Goal: Task Accomplishment & Management: Manage account settings

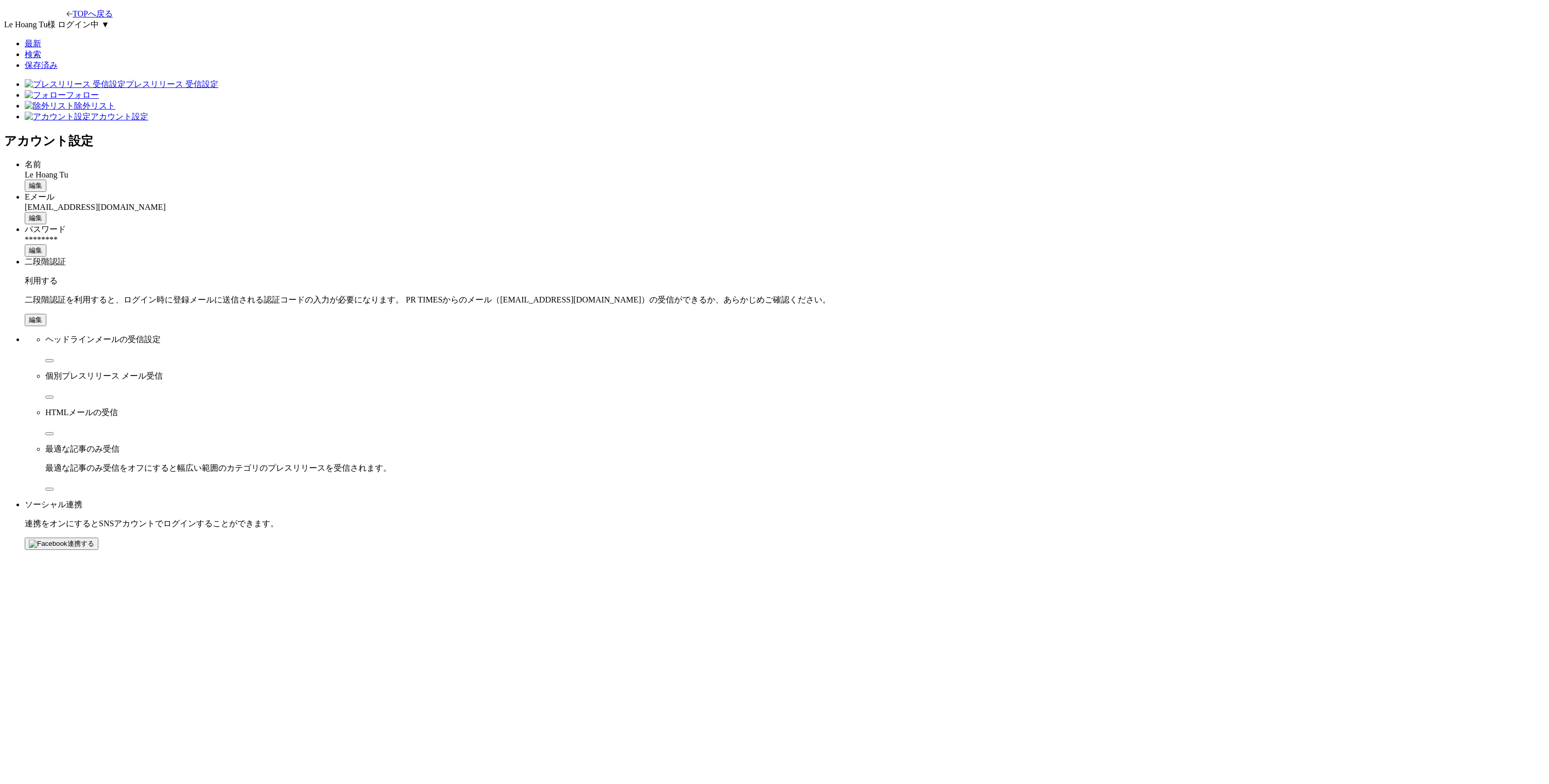
click at [1120, 247] on main "プレスリリース 受信設定 フォロー 除外リスト アカウント設定 アカウント設定 名前 Le Hoang Tu 編集 Eメール [EMAIL_ADDRESS][…" at bounding box center [774, 314] width 1540 height 471
click at [42, 316] on span "編集" at bounding box center [35, 319] width 14 height 8
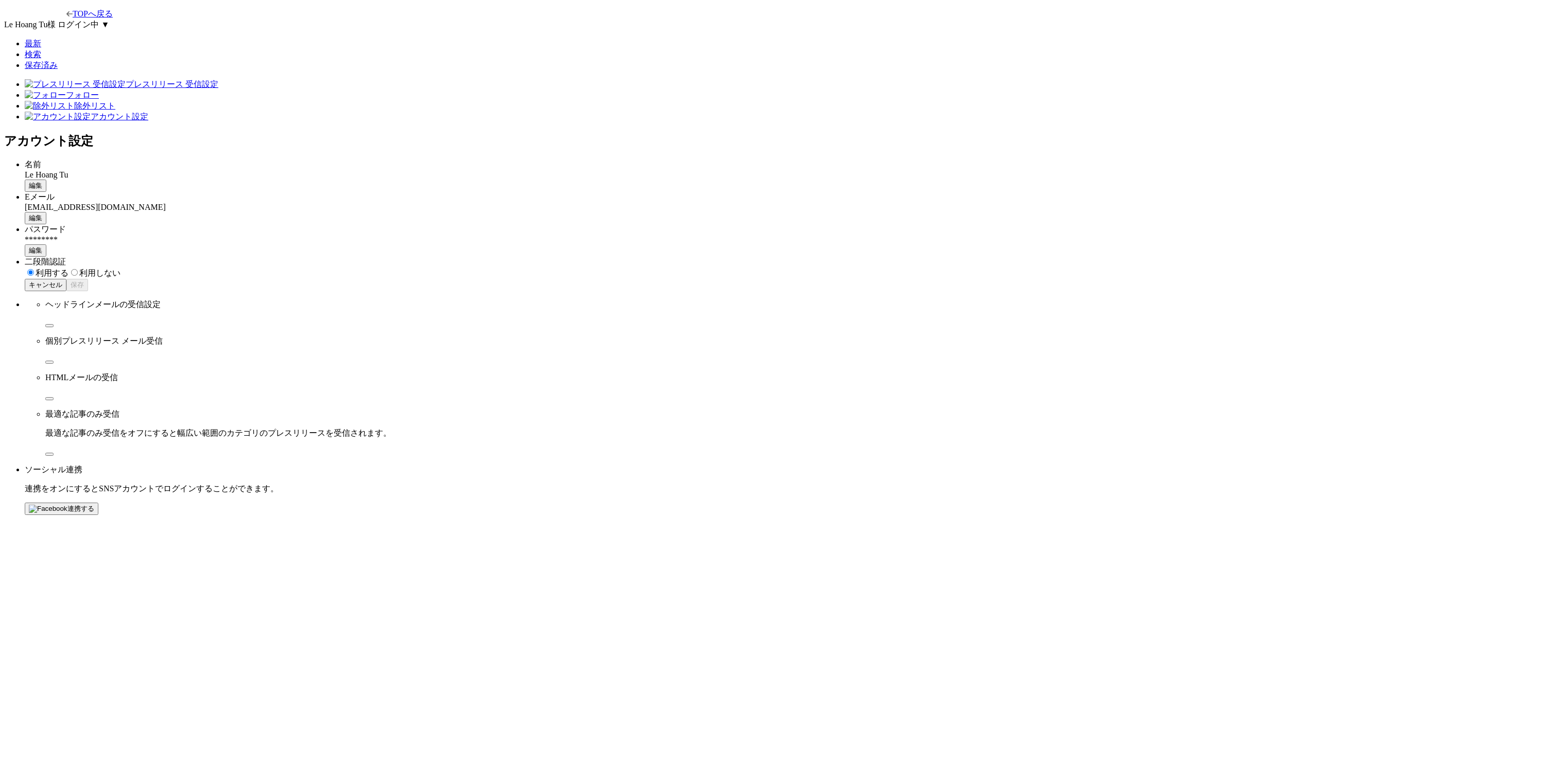
click at [121, 269] on span "利用しない" at bounding box center [99, 273] width 41 height 9
click at [78, 270] on input "利用しない" at bounding box center [74, 272] width 6 height 6
radio input "true"
click at [88, 279] on button "保存" at bounding box center [77, 285] width 22 height 13
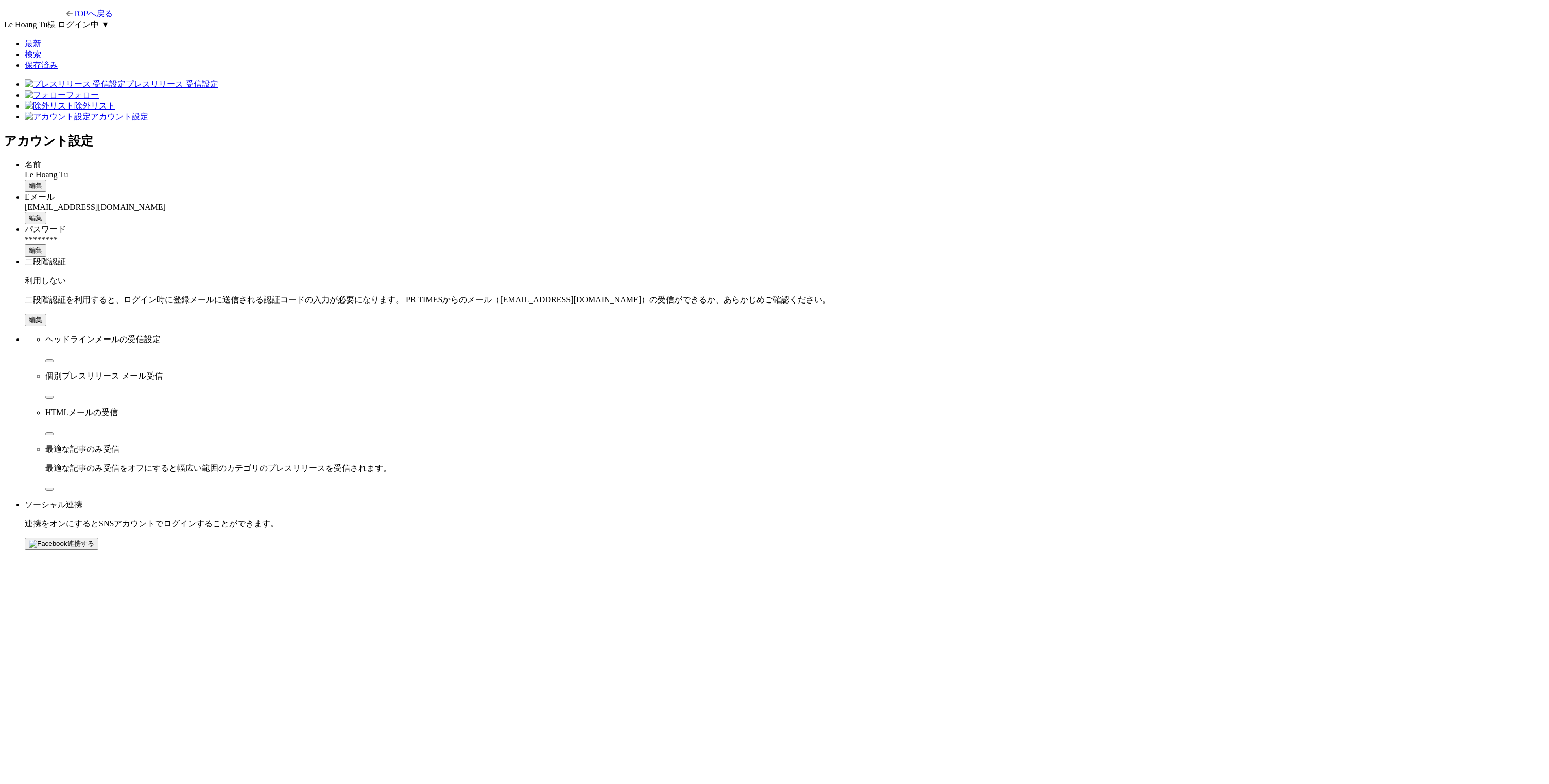
click at [42, 316] on span "編集" at bounding box center [35, 319] width 14 height 8
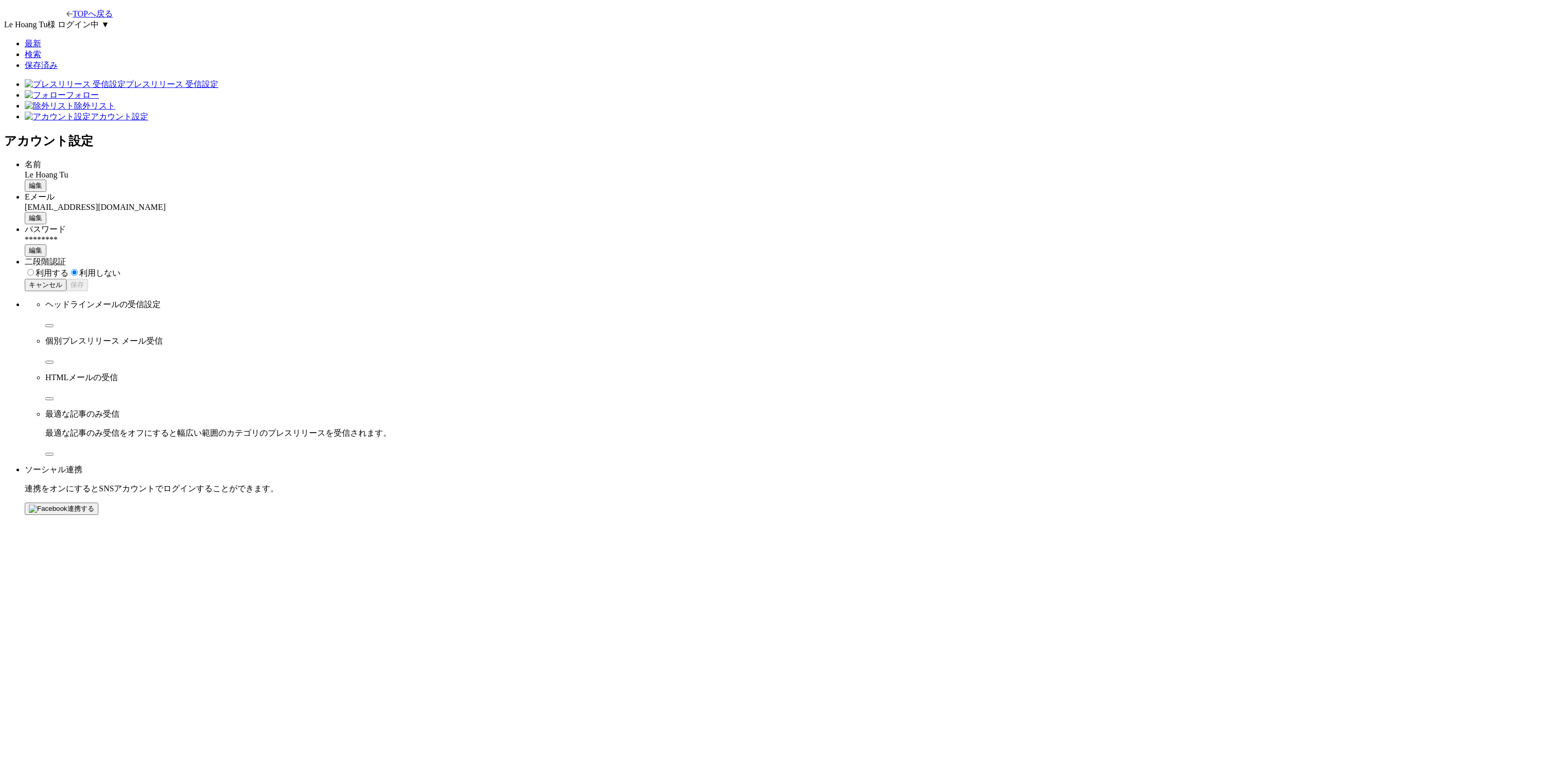
click at [741, 257] on div "二段階認証 利用する 利用しない キャンセル 保存" at bounding box center [784, 274] width 1520 height 34
click at [68, 269] on span "利用する" at bounding box center [52, 273] width 33 height 9
click at [34, 270] on input "利用する" at bounding box center [30, 272] width 6 height 6
radio input "true"
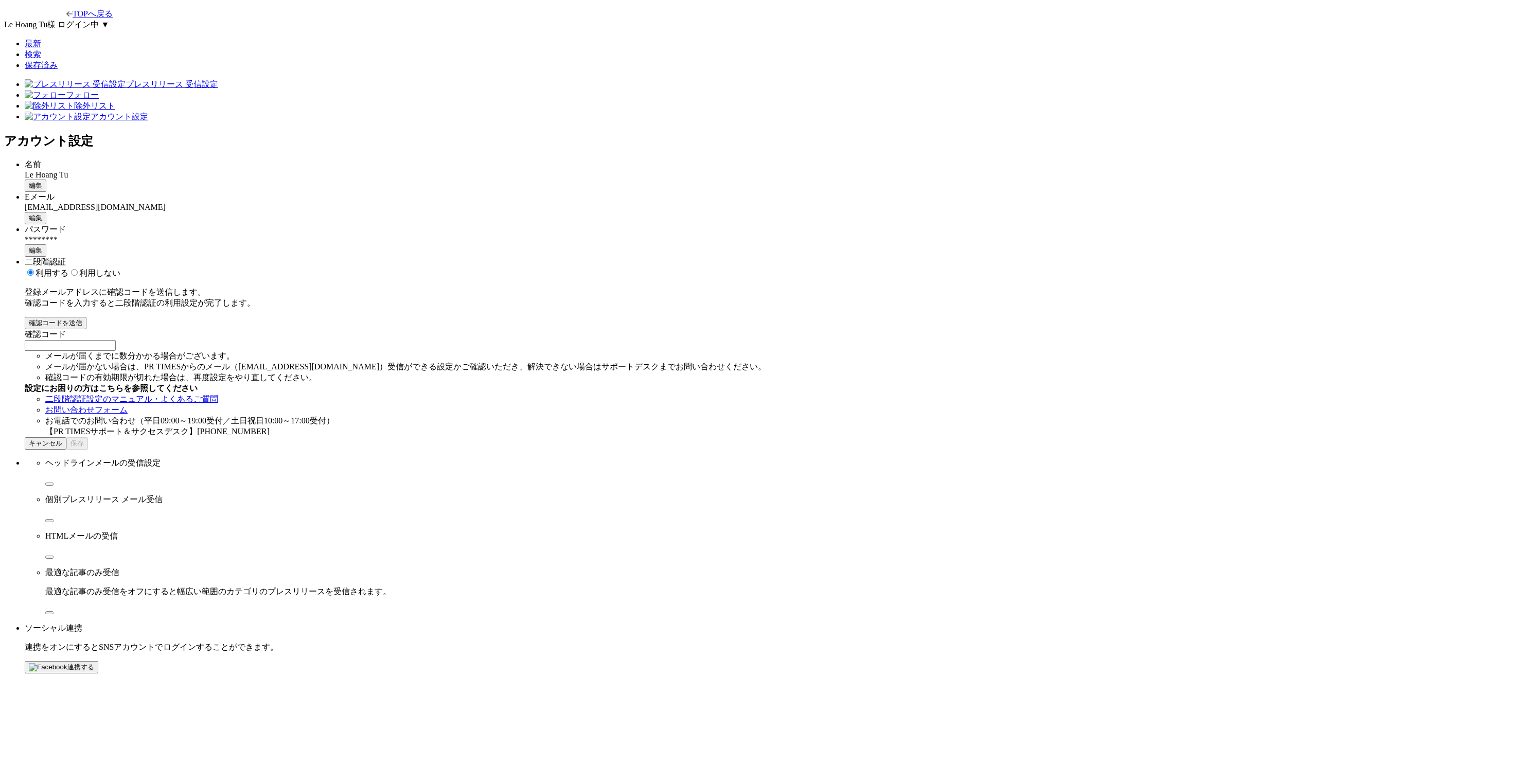
click at [116, 341] on input "2段階認証の確認コードを入力する" at bounding box center [70, 346] width 91 height 11
type input "123123"
type input "t"
click at [83, 319] on span "確認コードを送信" at bounding box center [55, 323] width 54 height 8
click at [1135, 384] on main "プレスリリース 受信設定 フォロー 除外リスト アカウント設定 アカウント設定 名前 Le Hoang Tu 編集 Eメール lehoangtu_person…" at bounding box center [770, 376] width 1532 height 594
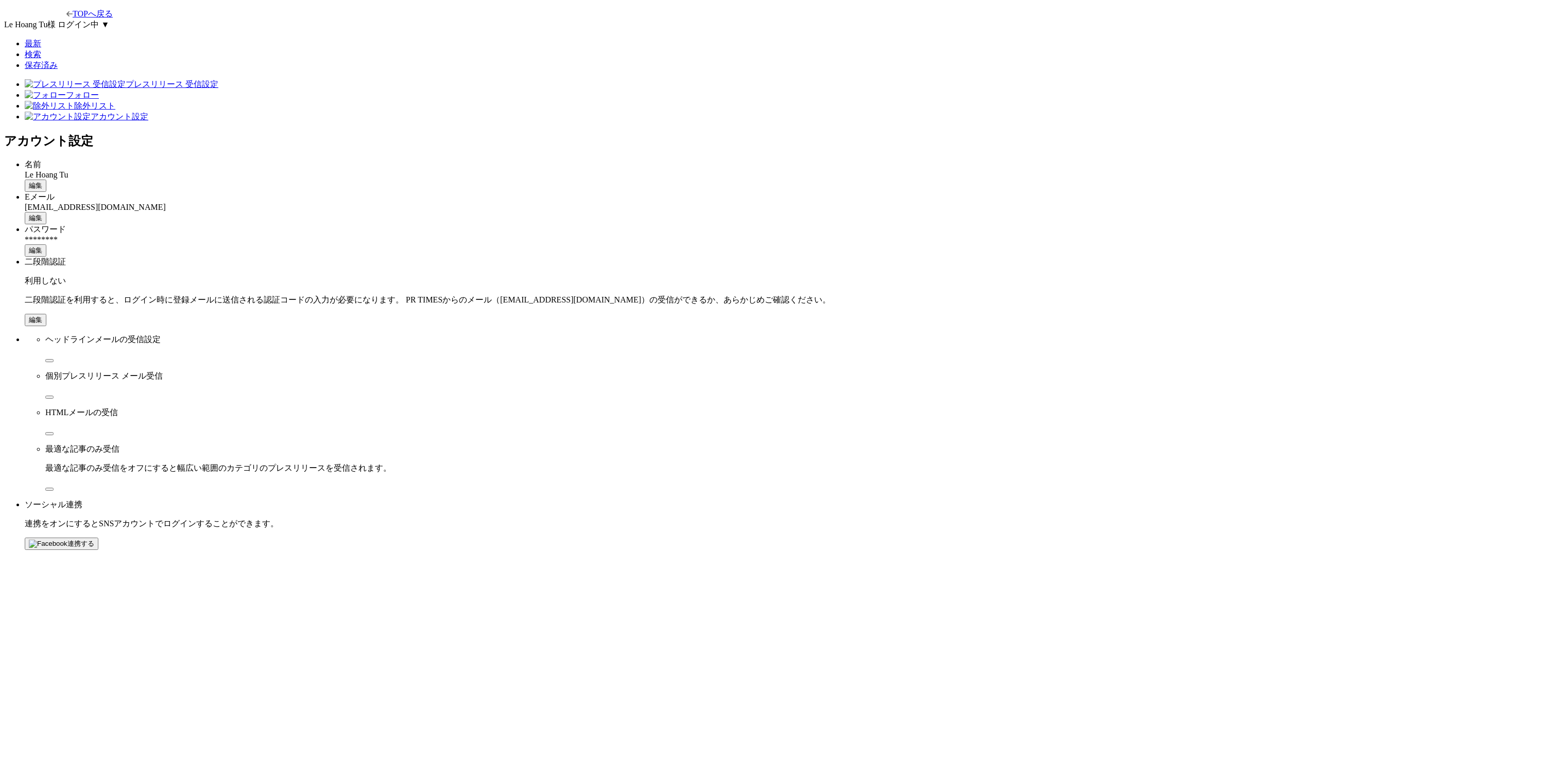
click at [42, 316] on span "編集" at bounding box center [35, 319] width 14 height 8
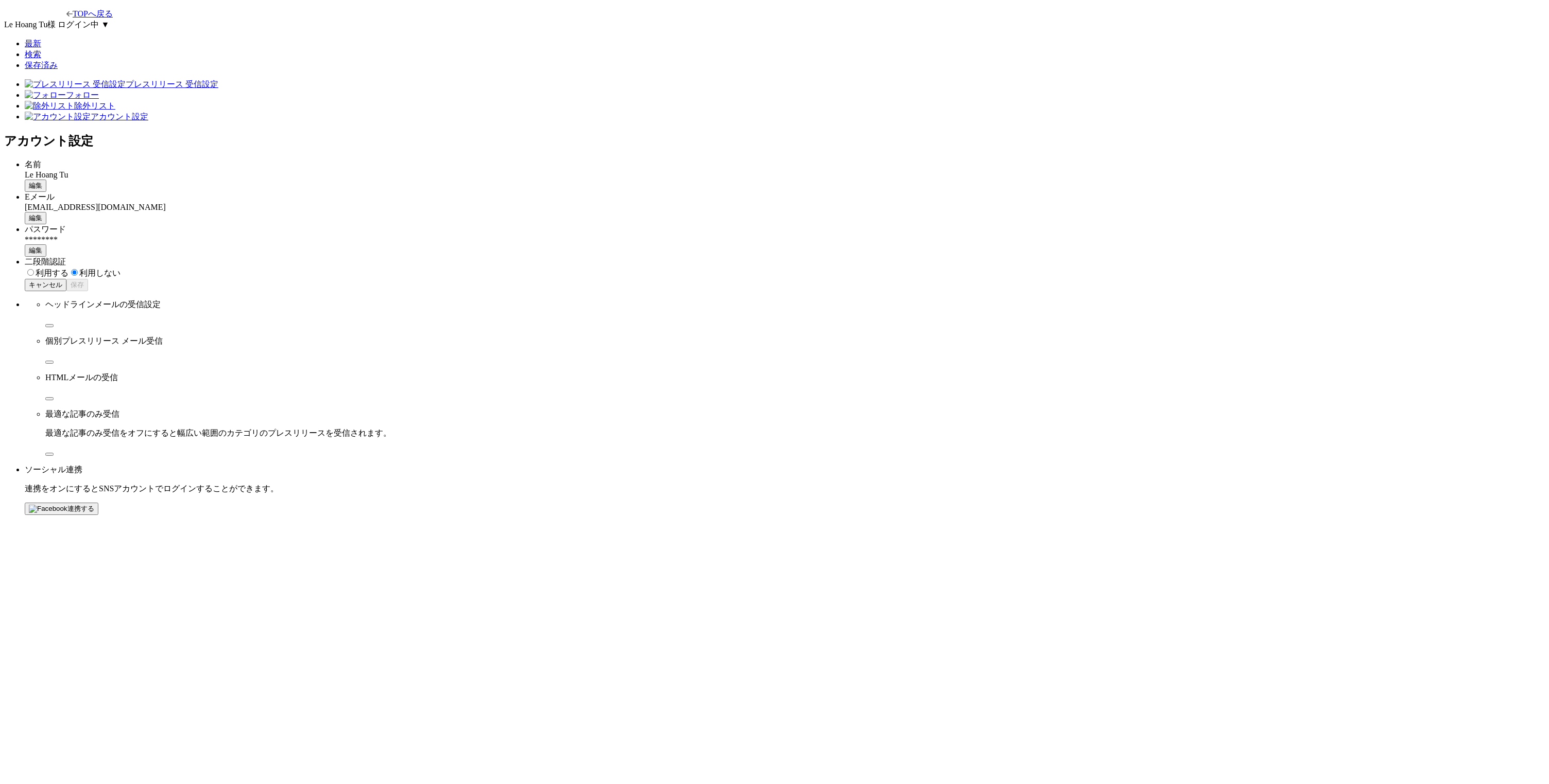
click at [68, 269] on span "利用する" at bounding box center [52, 273] width 33 height 9
click at [34, 270] on input "利用する" at bounding box center [30, 272] width 6 height 6
radio input "true"
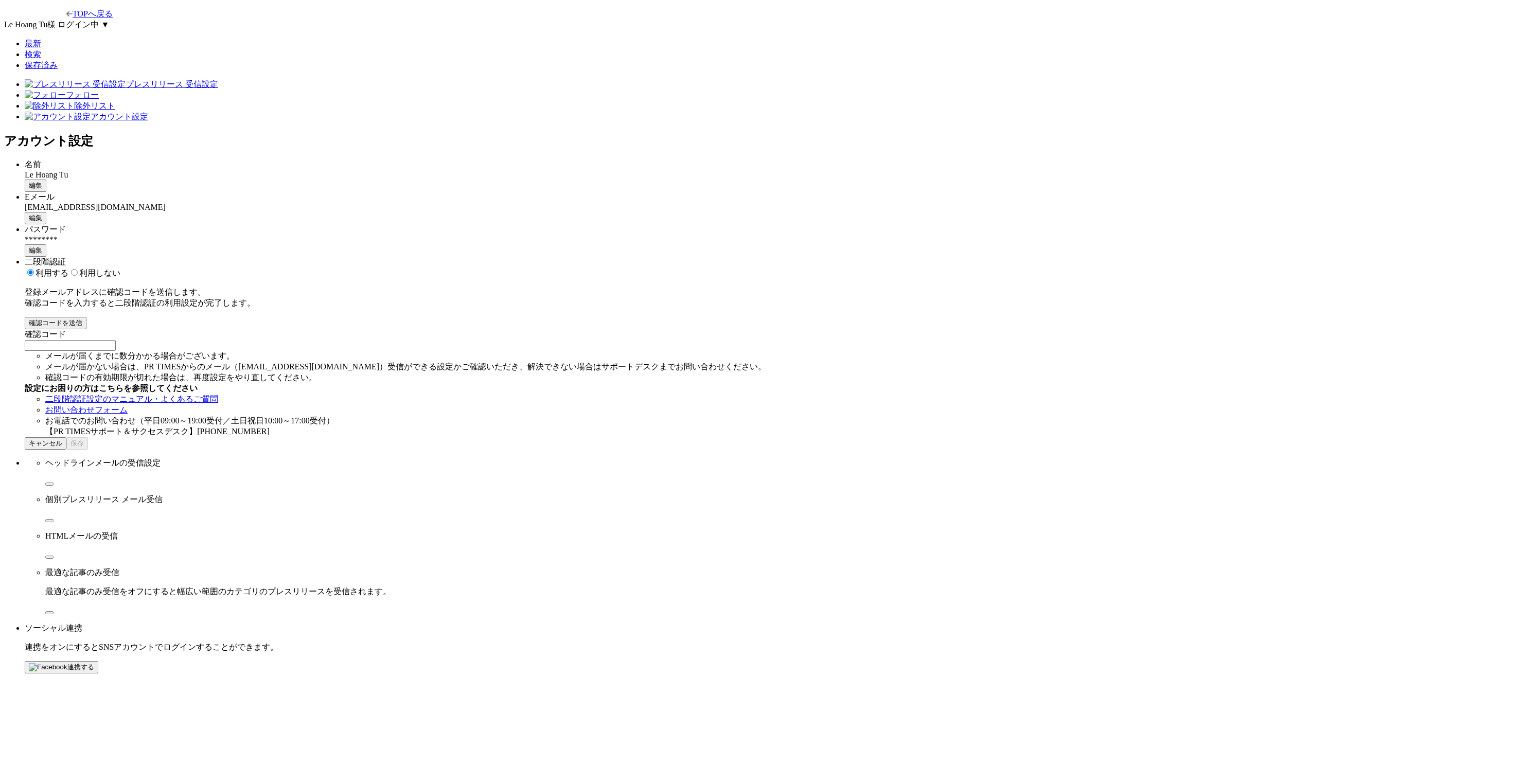
click at [774, 333] on div "確認コード" at bounding box center [780, 340] width 1511 height 22
click at [116, 343] on input "2段階認証の確認コードを入力する" at bounding box center [70, 346] width 91 height 11
click at [88, 450] on button "保存" at bounding box center [77, 444] width 22 height 13
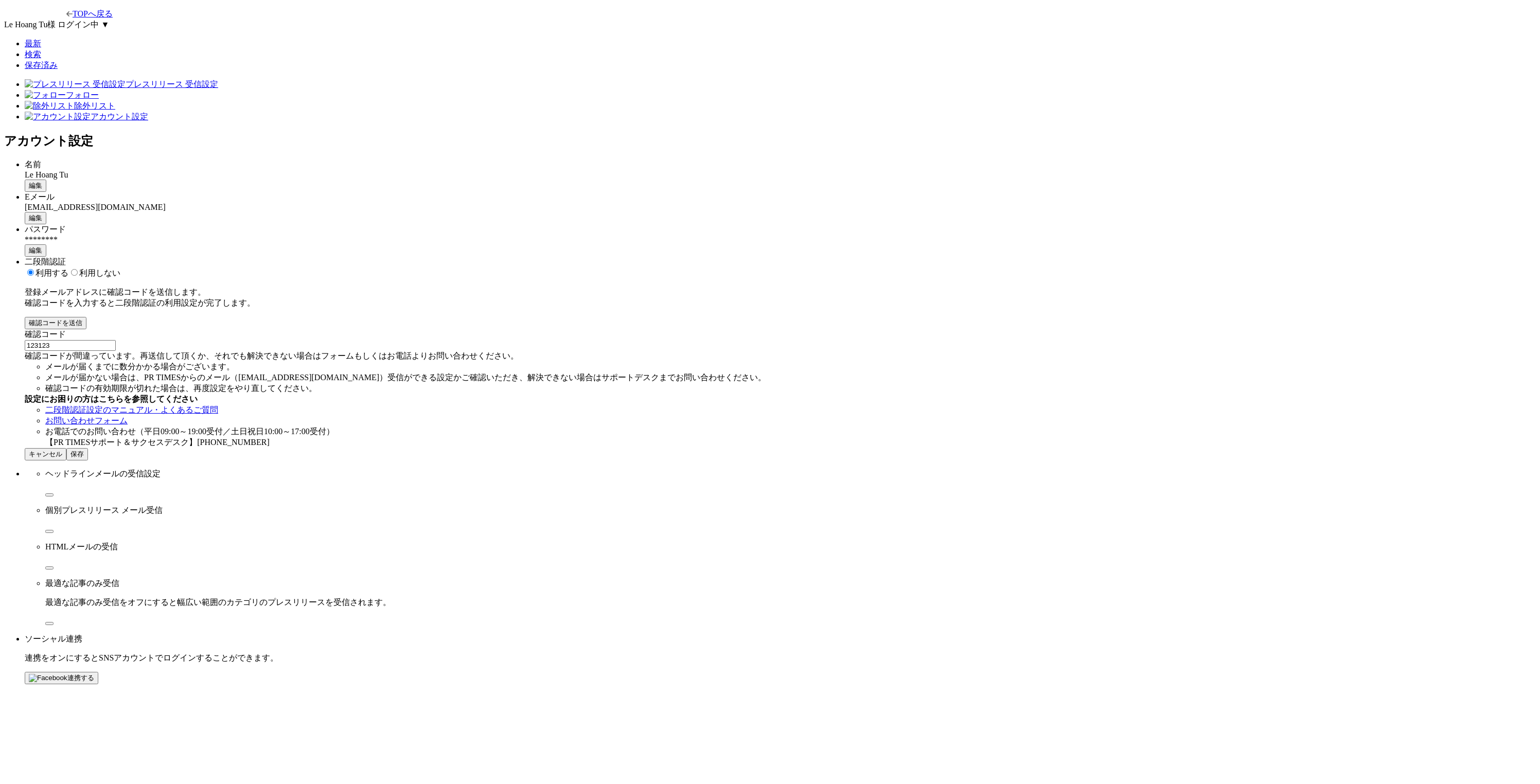
click at [83, 458] on span "保存" at bounding box center [77, 454] width 14 height 8
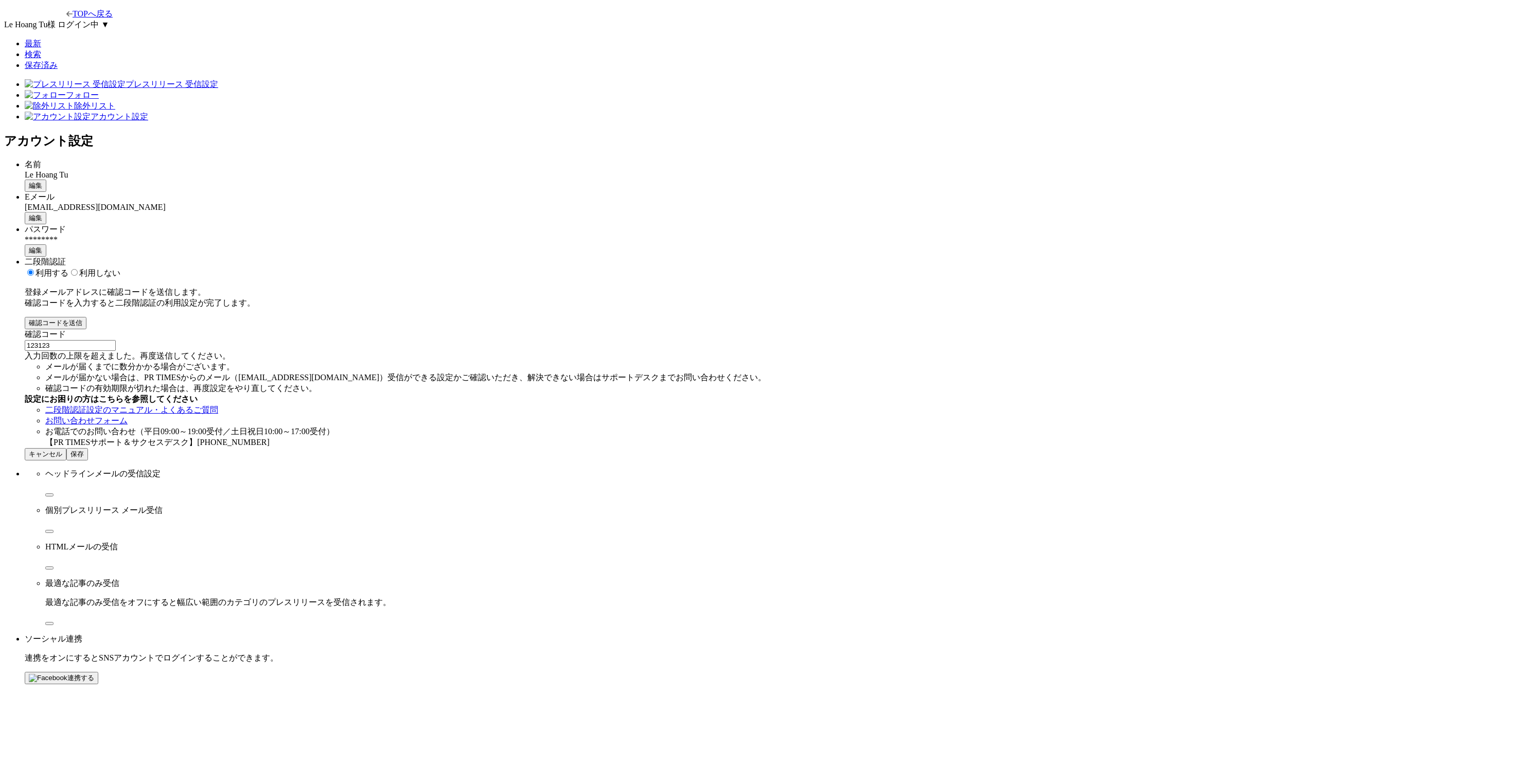
click at [83, 319] on span "確認コードを送信" at bounding box center [55, 323] width 54 height 8
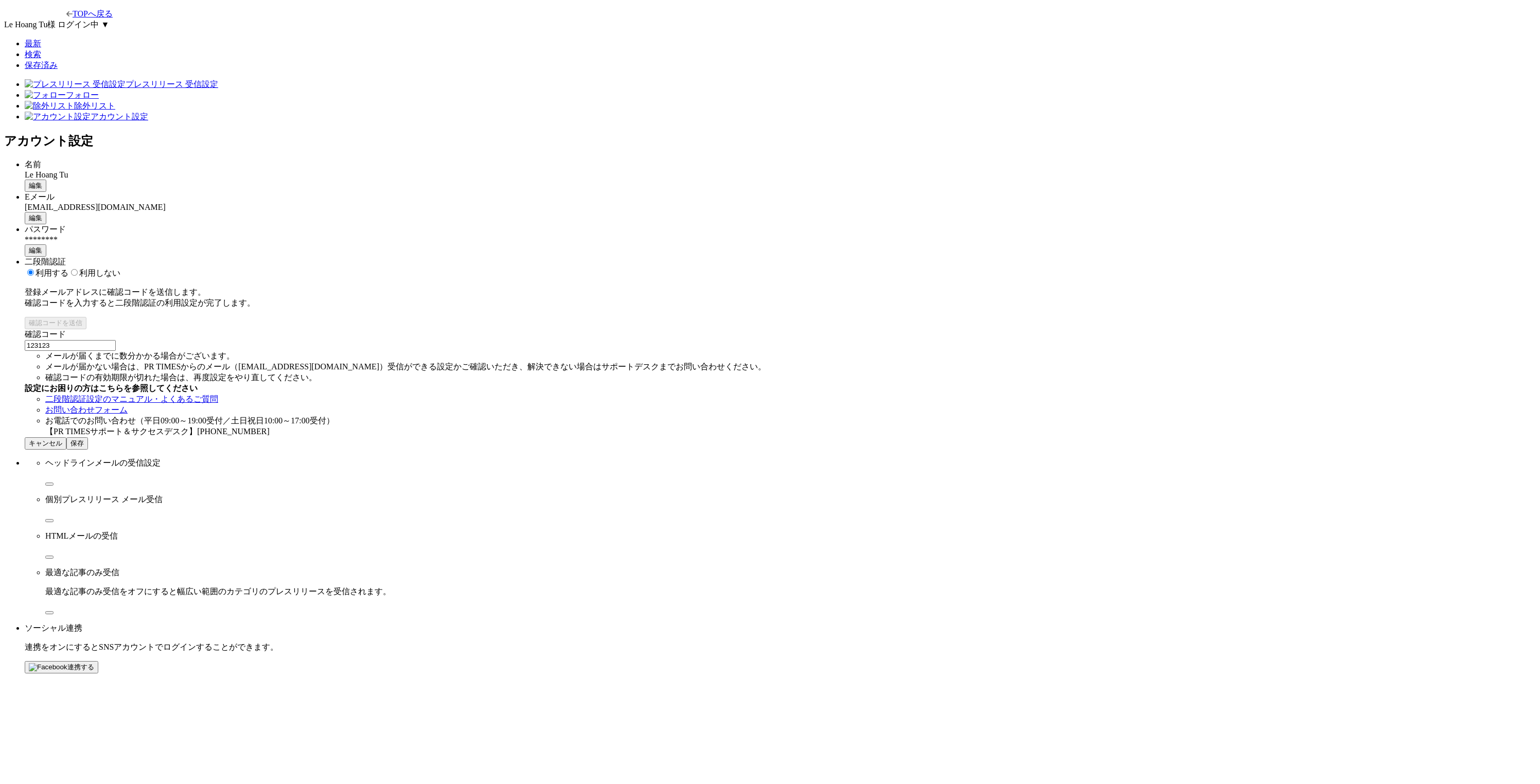
click at [116, 340] on input "123123" at bounding box center [70, 346] width 91 height 11
click at [947, 450] on div "二段階認証 利用する 利用しない 登録メールアドレスに確認コードを送信します。 確認コードを入力すると二段階認証の利用設定が完了します。 確認コードを送信 確…" at bounding box center [780, 353] width 1511 height 193
click at [88, 450] on button "保存" at bounding box center [77, 444] width 22 height 13
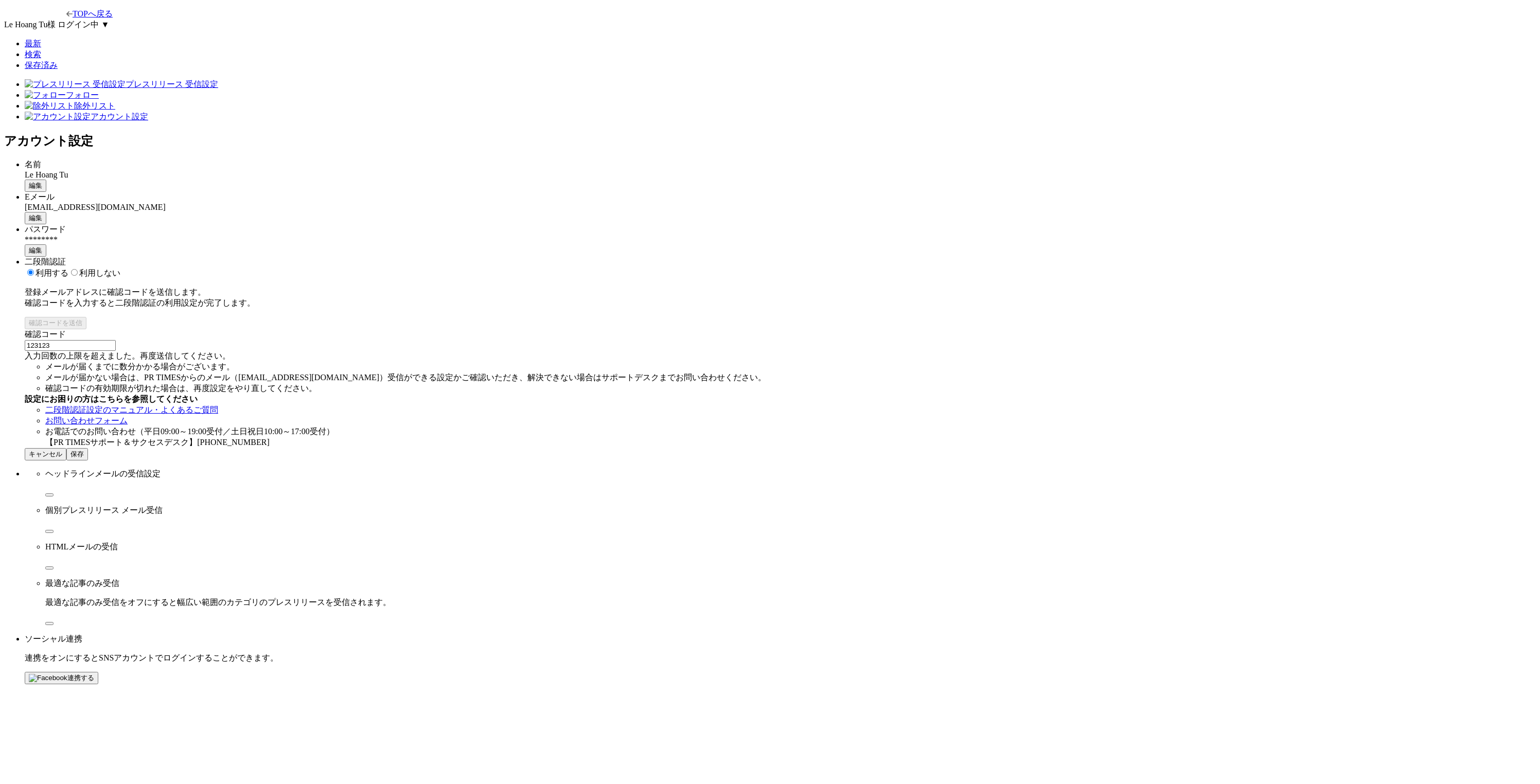
click at [116, 341] on input "123123" at bounding box center [70, 346] width 91 height 11
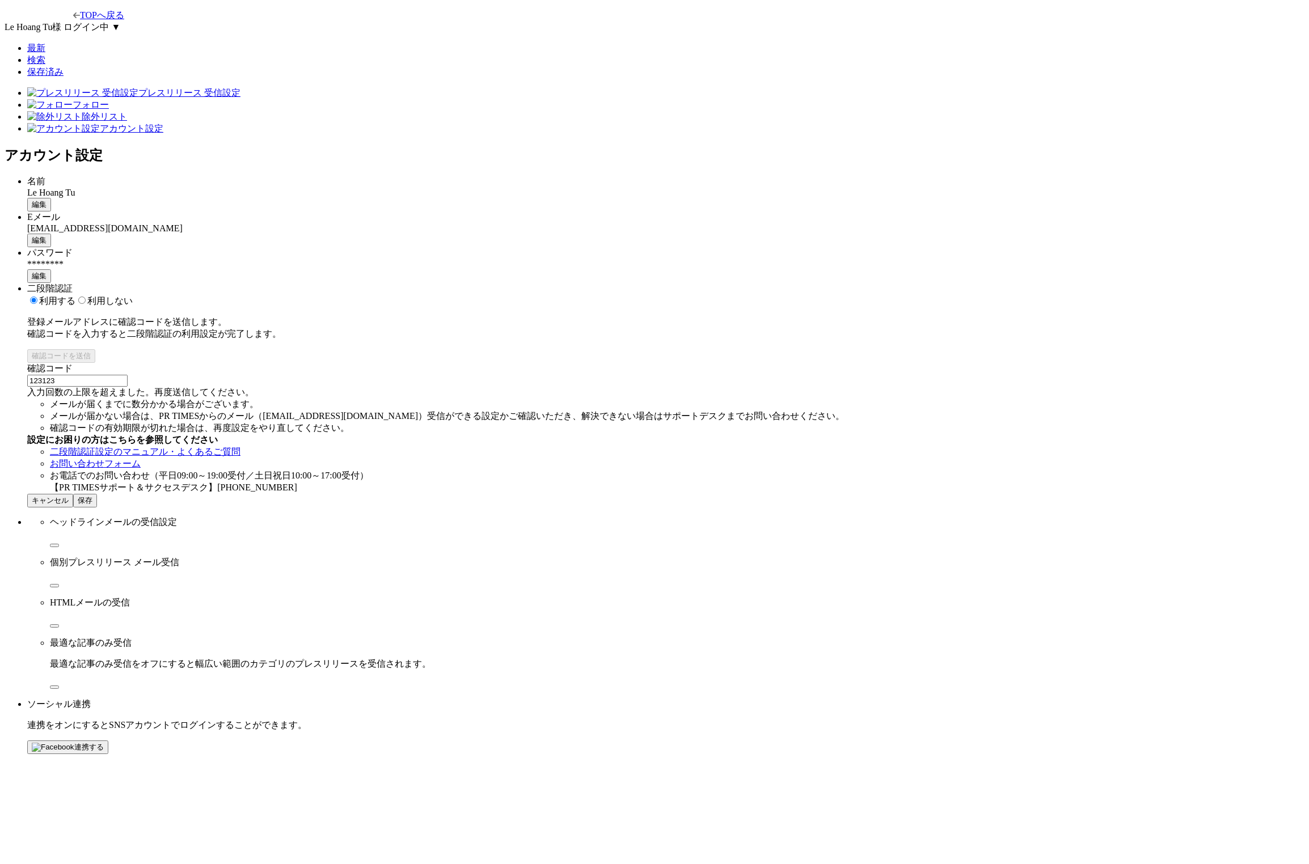
click at [97, 507] on button "保存" at bounding box center [85, 501] width 24 height 14
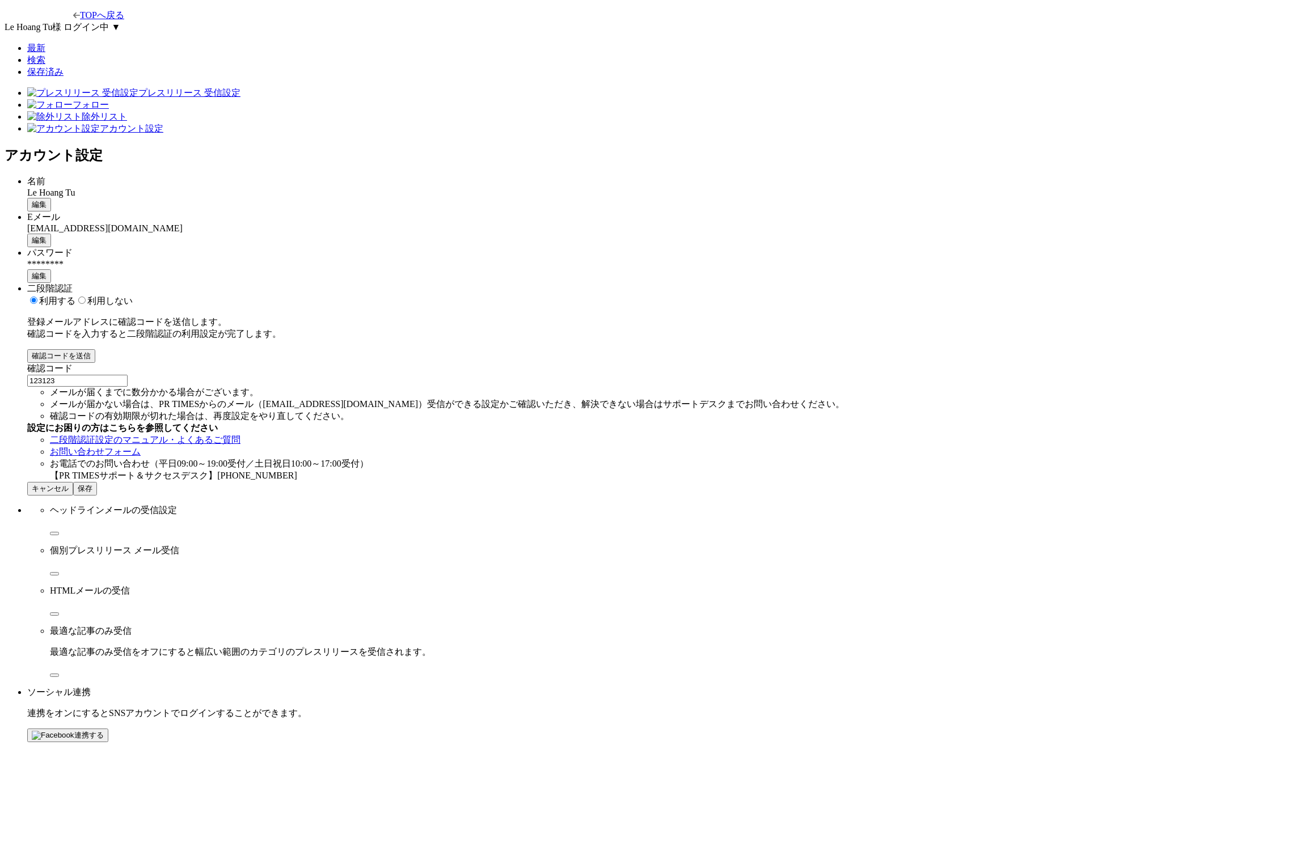
click at [92, 493] on span "保存" at bounding box center [85, 488] width 15 height 9
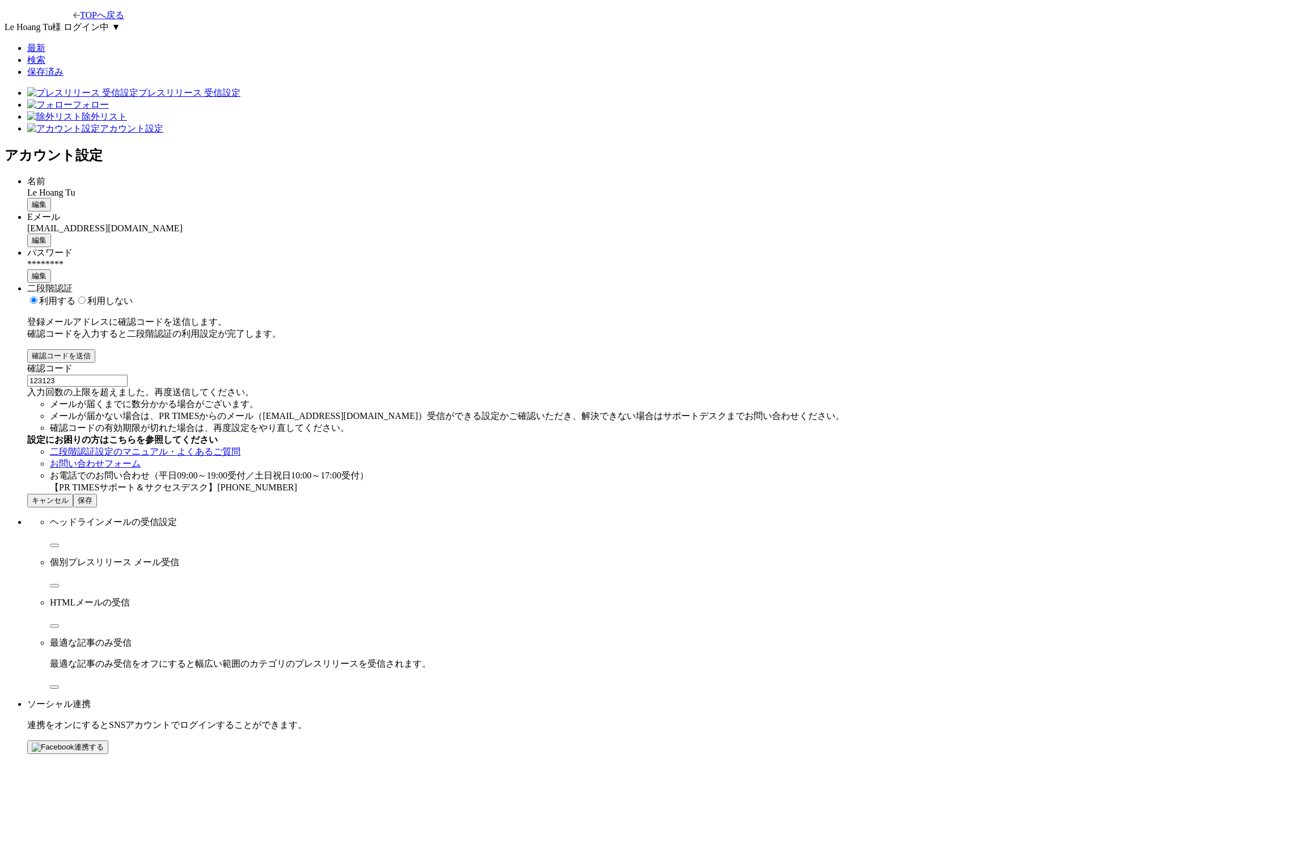
click at [91, 352] on span "確認コードを送信" at bounding box center [61, 356] width 59 height 9
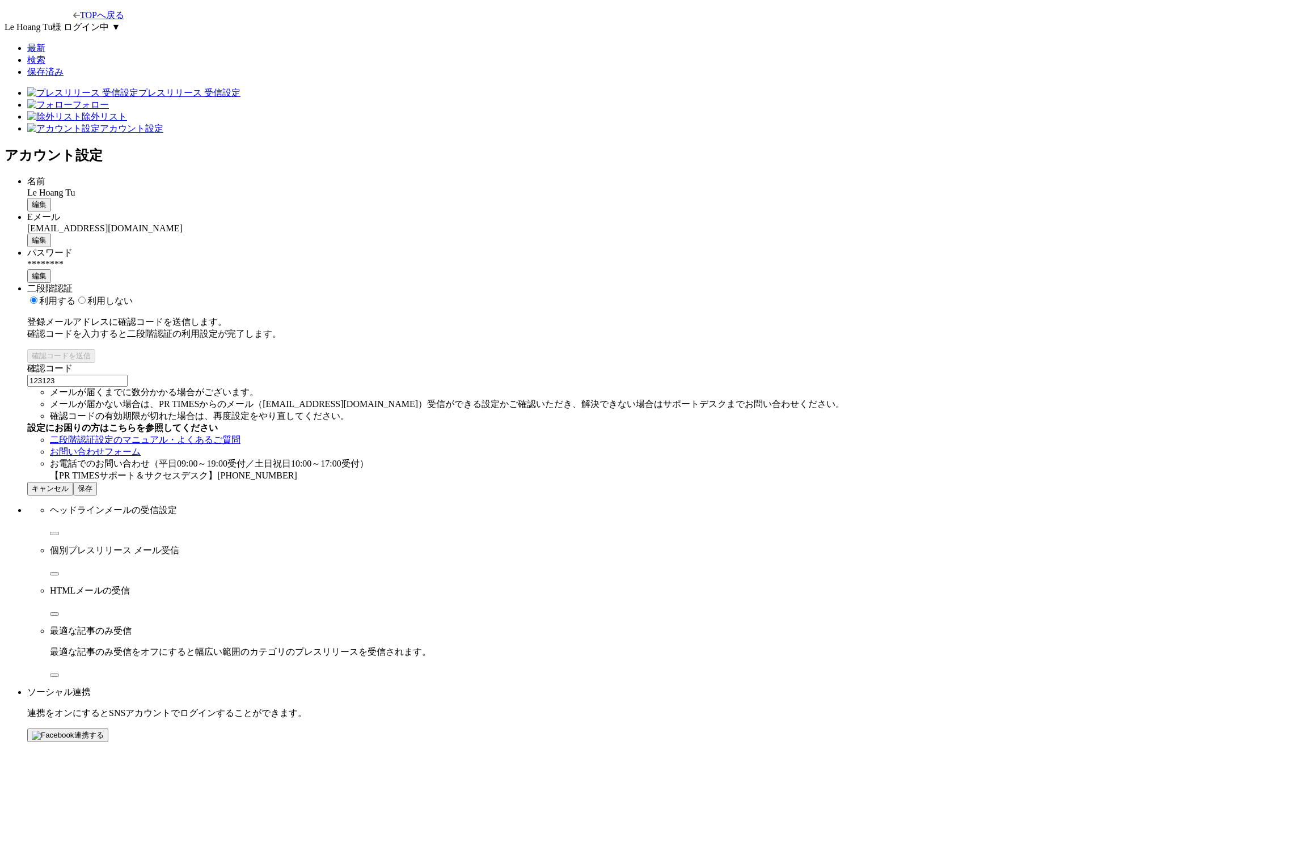
click at [128, 379] on input "123123" at bounding box center [77, 381] width 100 height 12
type input "e"
click at [97, 496] on button "保存" at bounding box center [85, 489] width 24 height 14
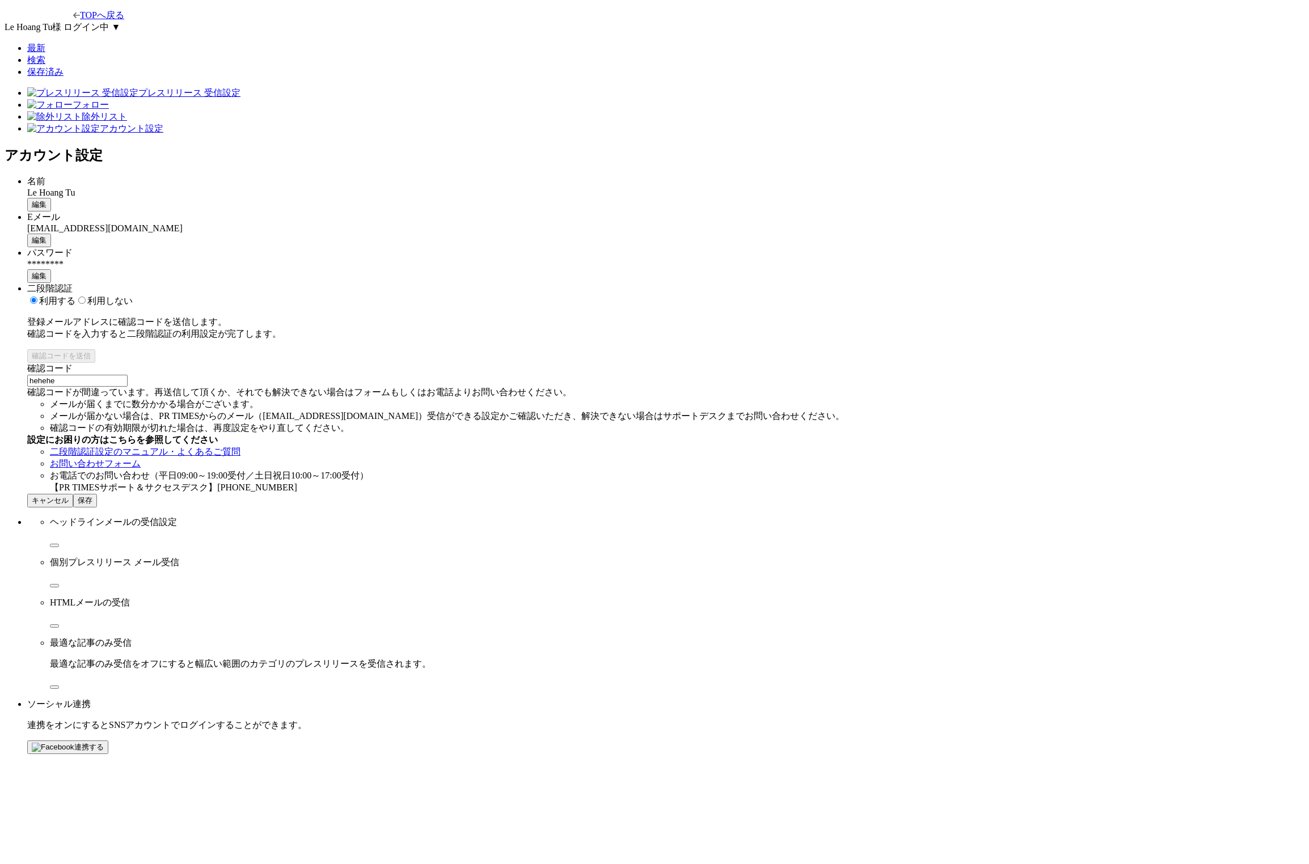
drag, startPoint x: 651, startPoint y: 371, endPoint x: 572, endPoint y: 364, distance: 79.2
click at [572, 364] on div "二段階認証 利用する 利用しない 登録メールアドレスに確認コードを送信します。 確認コードを入力すると二段階認証の利用設定が完了します。 確認コードを送信 確…" at bounding box center [665, 388] width 1277 height 211
click at [128, 383] on input "hehehe" at bounding box center [77, 381] width 100 height 12
drag, startPoint x: 683, startPoint y: 383, endPoint x: 543, endPoint y: 365, distance: 141.3
click at [543, 365] on div "二段階認証 利用する 利用しない 登録メールアドレスに確認コードを送信します。 確認コードを入力すると二段階認証の利用設定が完了します。 確認コードを送信 確…" at bounding box center [665, 388] width 1277 height 211
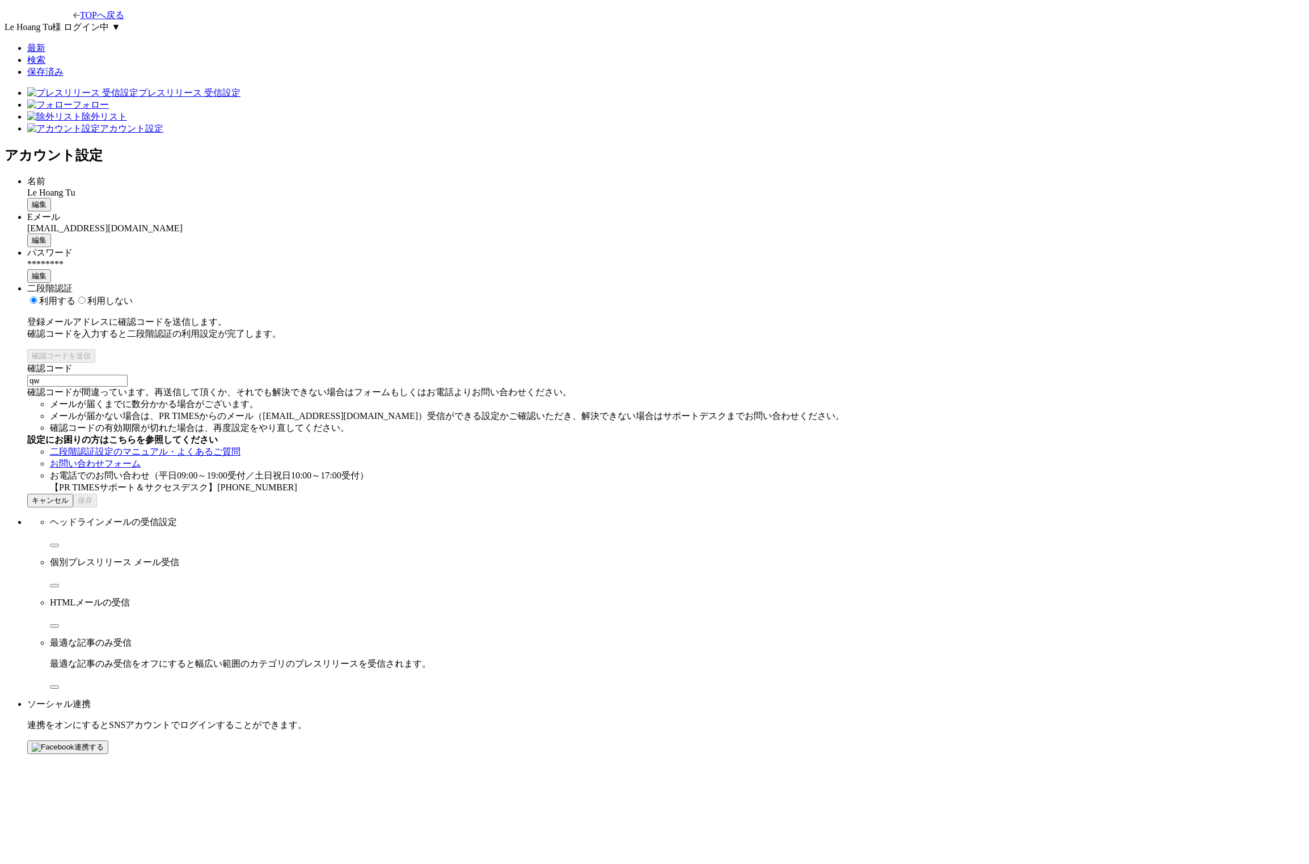
type input "q"
type input "131231"
select select "vi"
click at [92, 505] on span "保存" at bounding box center [85, 500] width 15 height 9
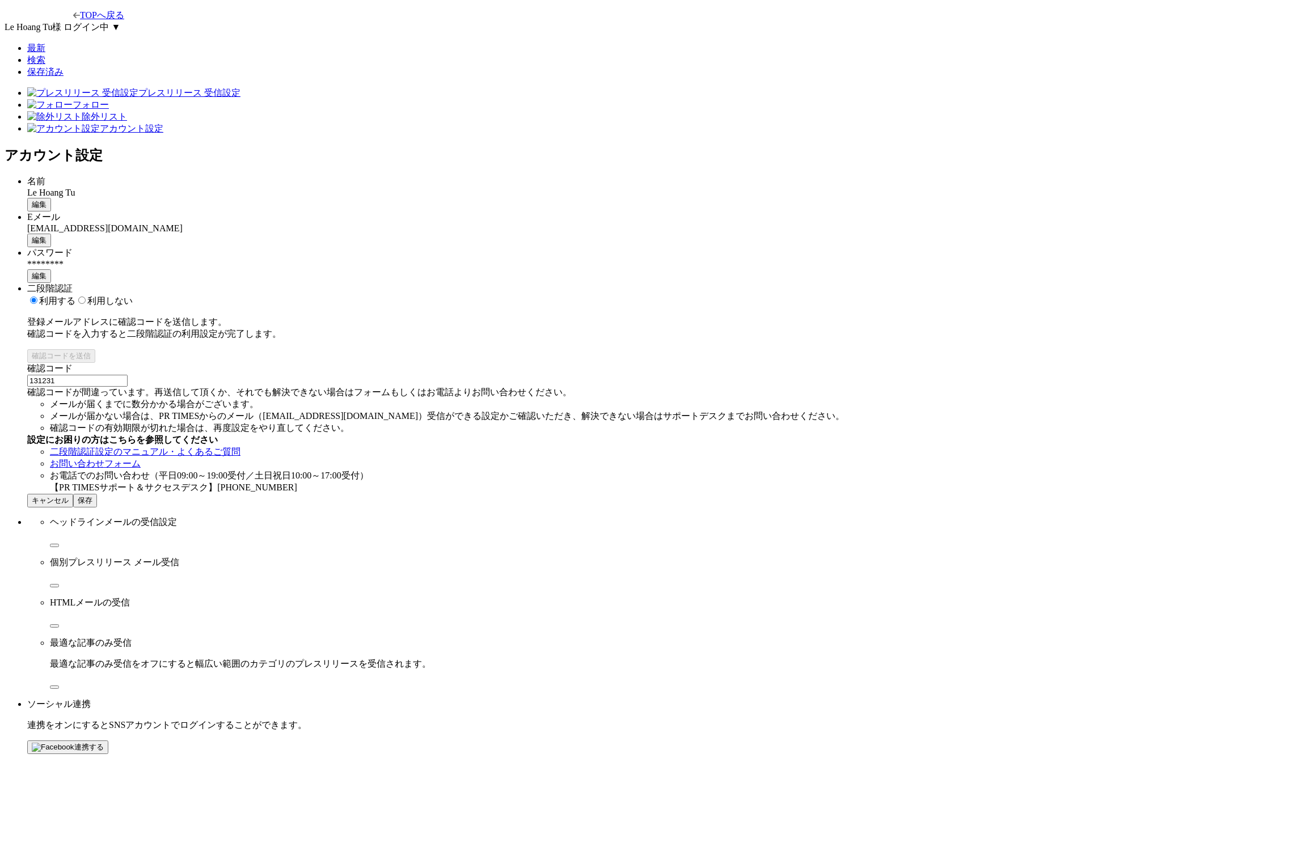
click at [92, 505] on span "保存" at bounding box center [85, 500] width 15 height 9
click at [850, 507] on div "二段階認証 利用する 利用しない 登録メールアドレスに確認コードを送信します。 確認コードを入力すると二段階認証の利用設定が完了します。 確認コードを送信 確…" at bounding box center [665, 395] width 1277 height 225
click at [92, 505] on span "保存" at bounding box center [85, 500] width 15 height 9
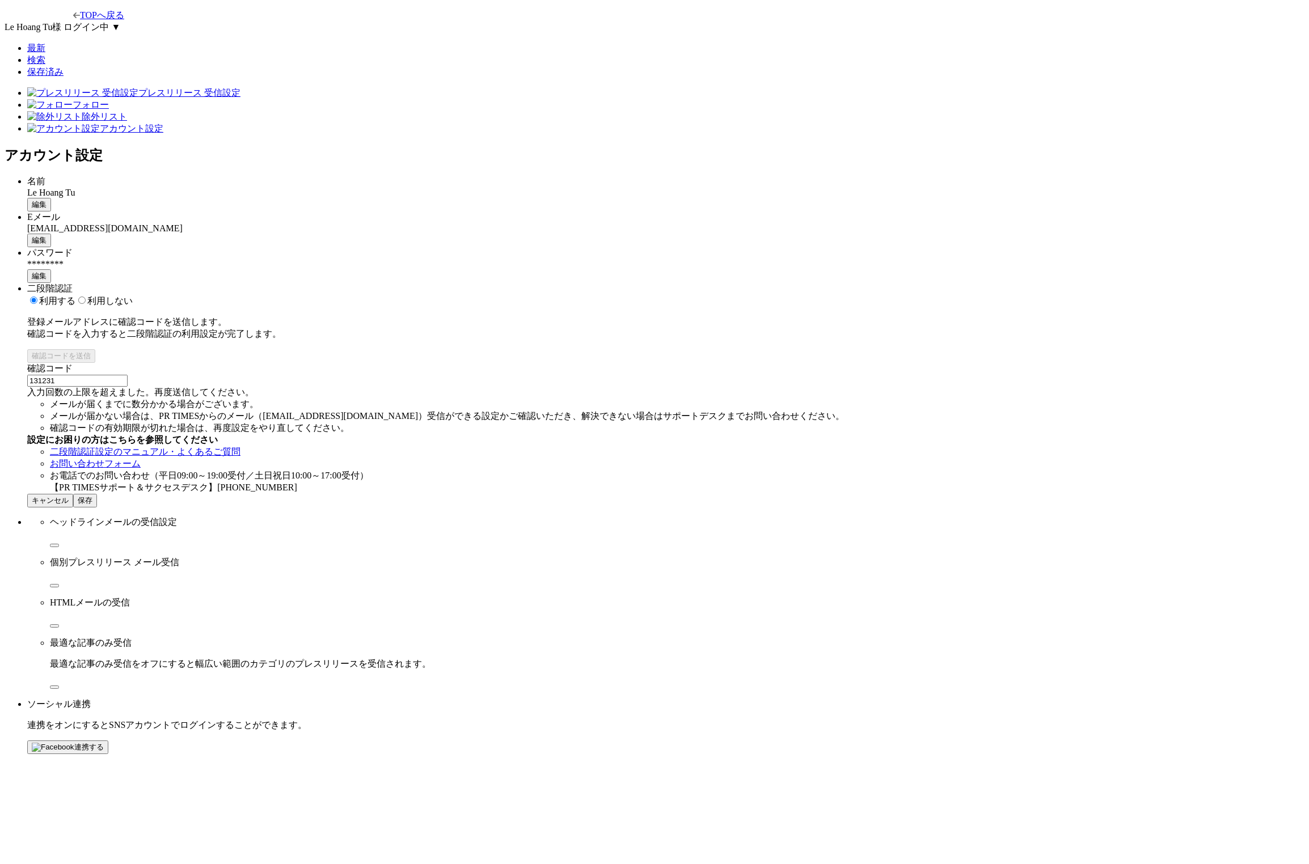
click at [670, 399] on div "確認コード 131231 入力回数の上限を超えました。再度送信してください。" at bounding box center [665, 381] width 1277 height 36
drag, startPoint x: 671, startPoint y: 395, endPoint x: 674, endPoint y: 387, distance: 8.3
click at [671, 396] on div "確認コード 131231 入力回数の上限を超えました。再度送信してください。" at bounding box center [665, 381] width 1277 height 36
drag, startPoint x: 674, startPoint y: 387, endPoint x: 608, endPoint y: 376, distance: 67.1
click at [128, 376] on input "131231" at bounding box center [77, 381] width 100 height 12
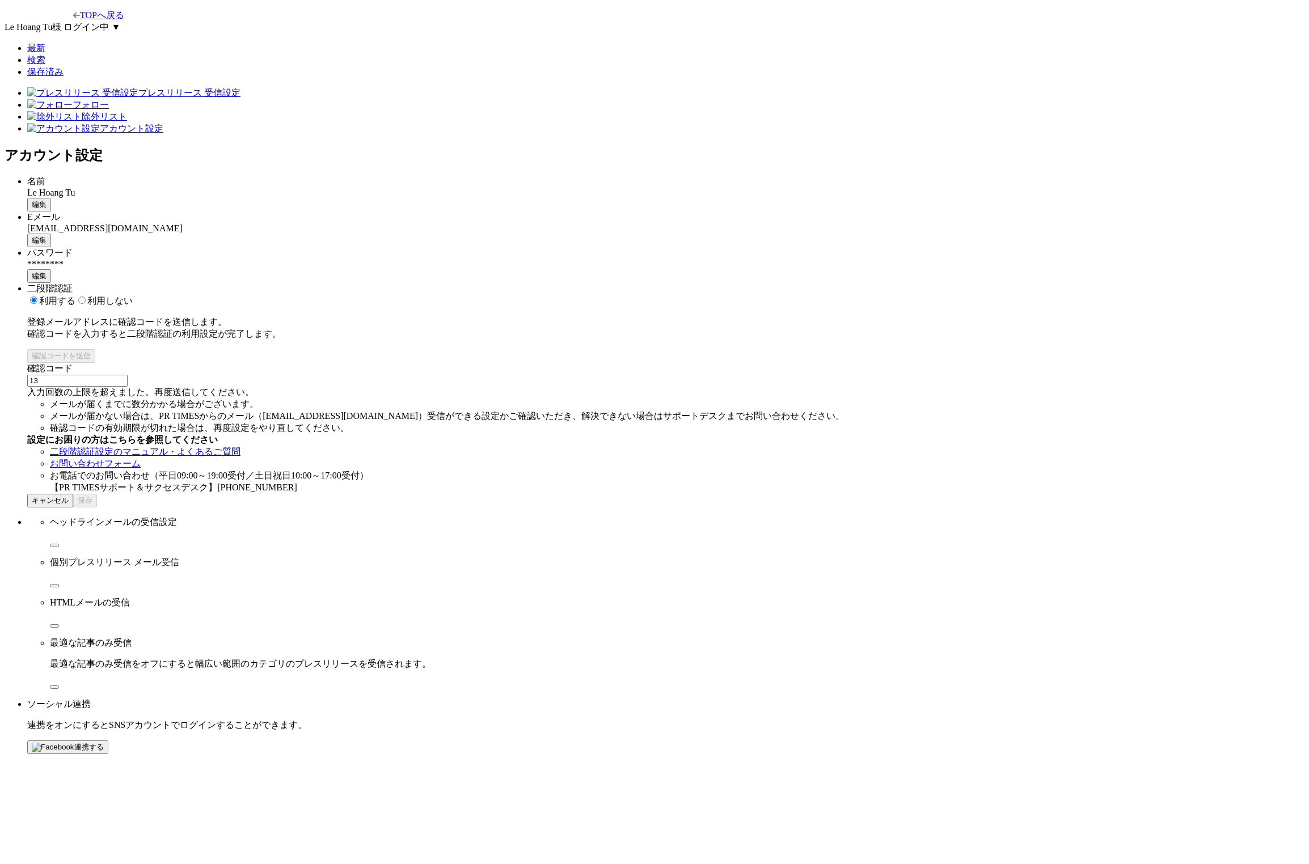
type input "13"
click at [800, 316] on p "登録メールアドレスに確認コードを送信します。 確認コードを入力すると二段階認証の利用設定が完了します。" at bounding box center [665, 328] width 1277 height 24
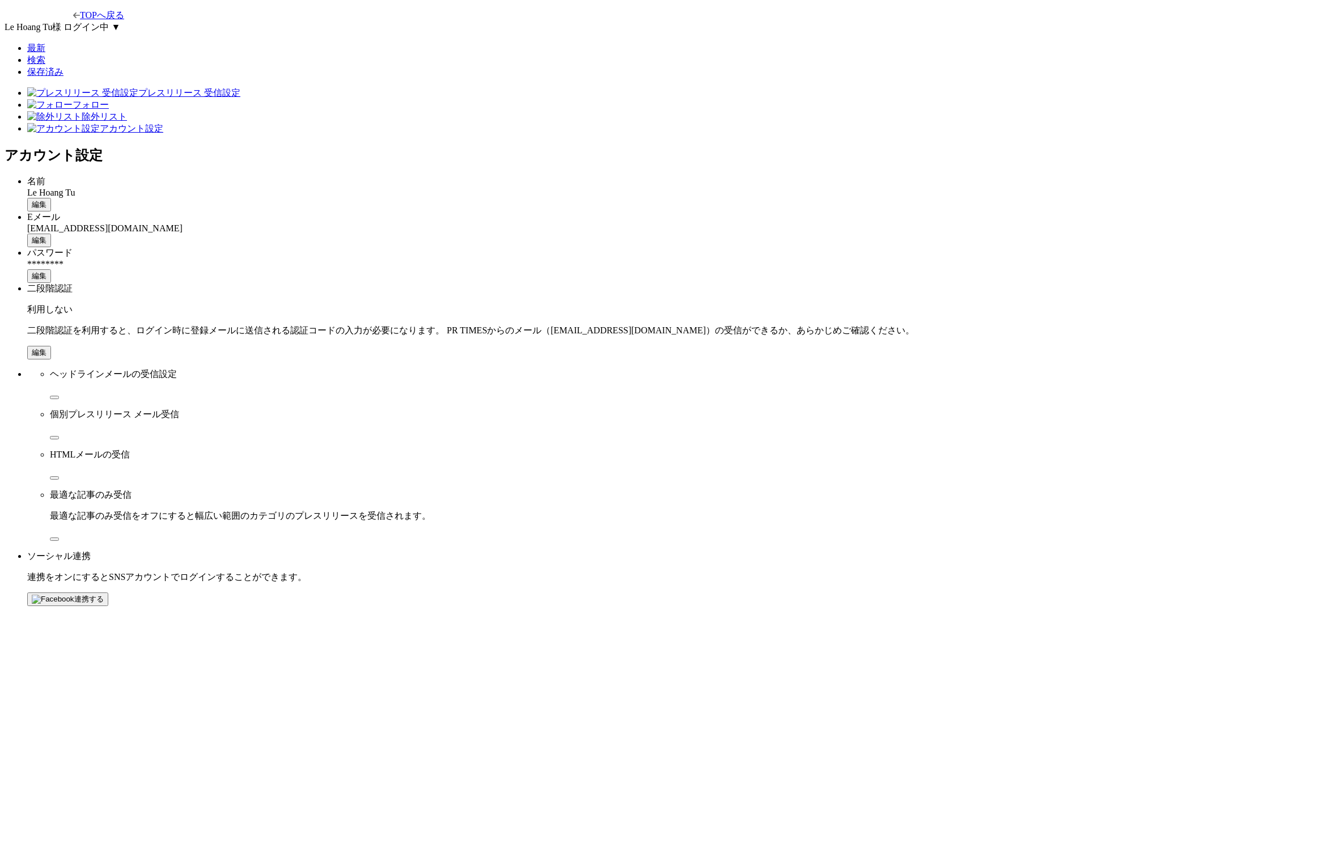
click at [46, 348] on span "編集" at bounding box center [39, 352] width 15 height 9
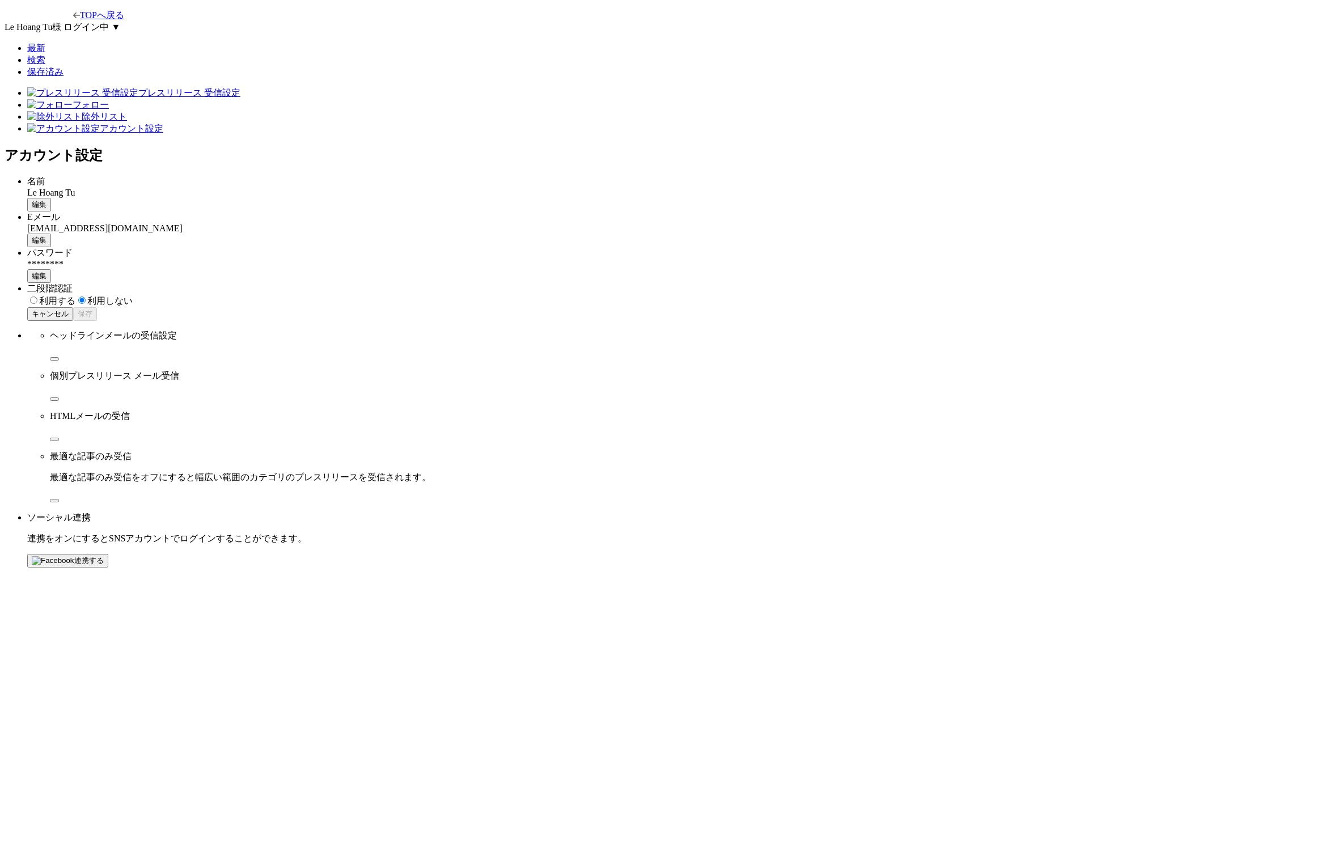
click at [75, 296] on label "利用する" at bounding box center [51, 301] width 48 height 10
click at [37, 297] on input "利用する" at bounding box center [33, 300] width 7 height 7
radio input "true"
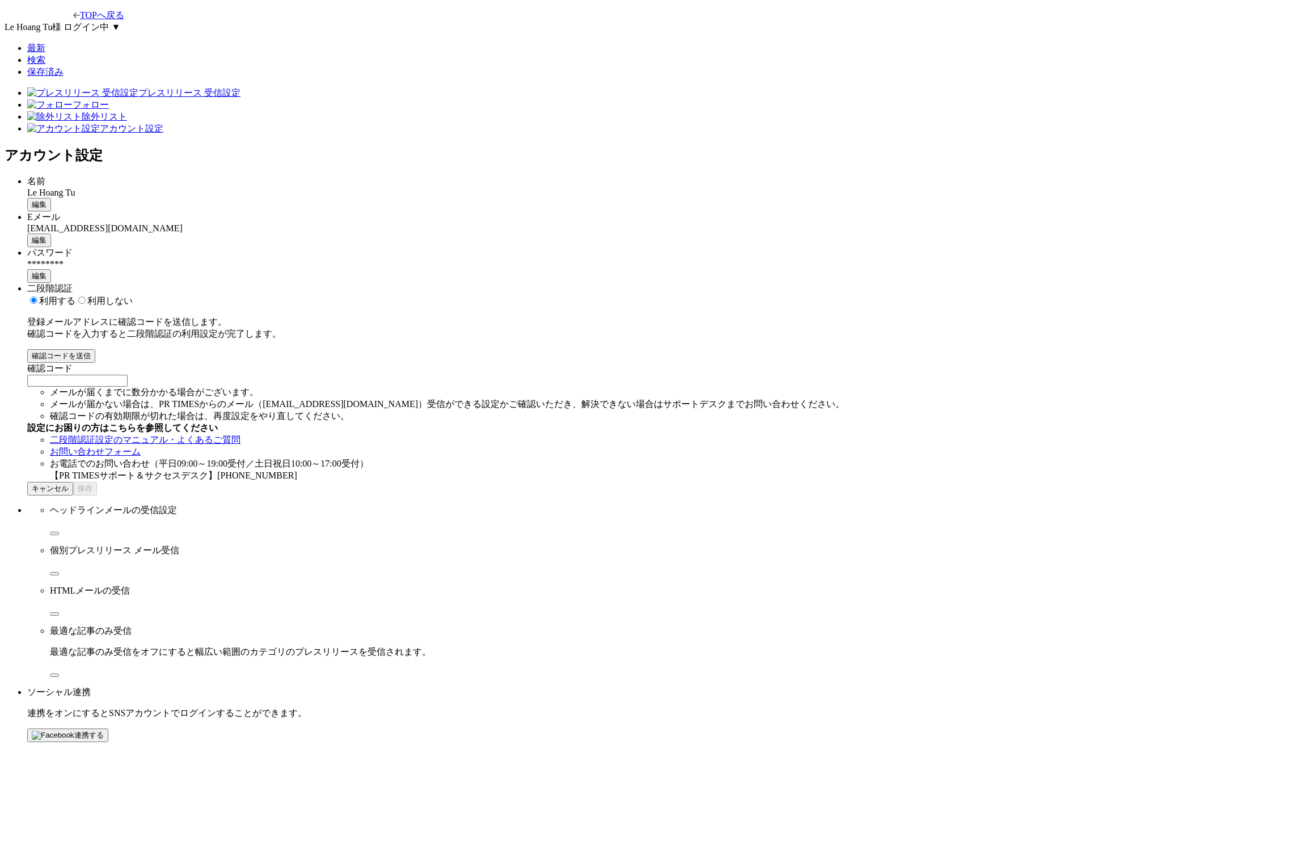
click at [128, 375] on input "2段階認証の確認コードを入力する" at bounding box center [77, 381] width 100 height 12
type input "123123"
click at [92, 493] on span "保存" at bounding box center [85, 488] width 15 height 9
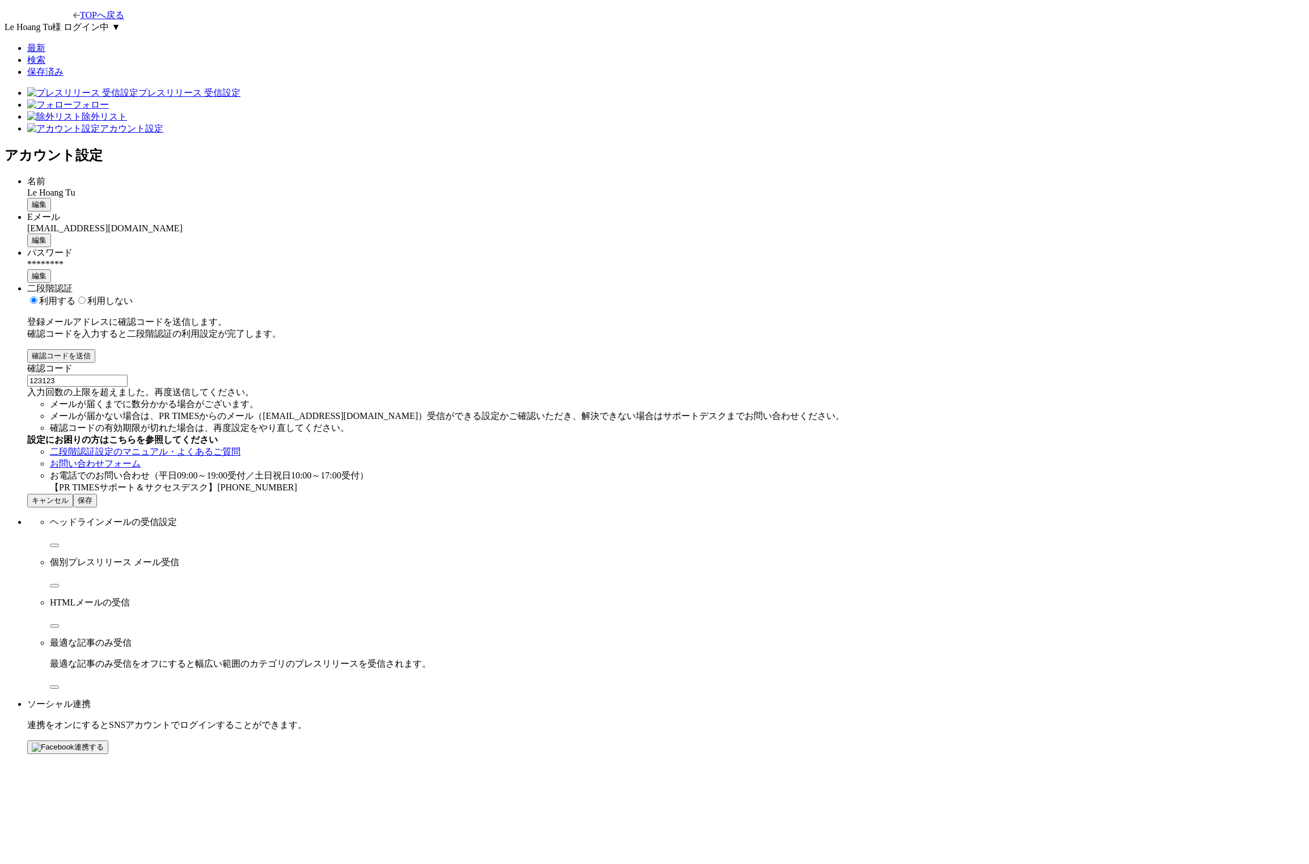
click at [95, 349] on button "確認コードを送信" at bounding box center [61, 356] width 68 height 14
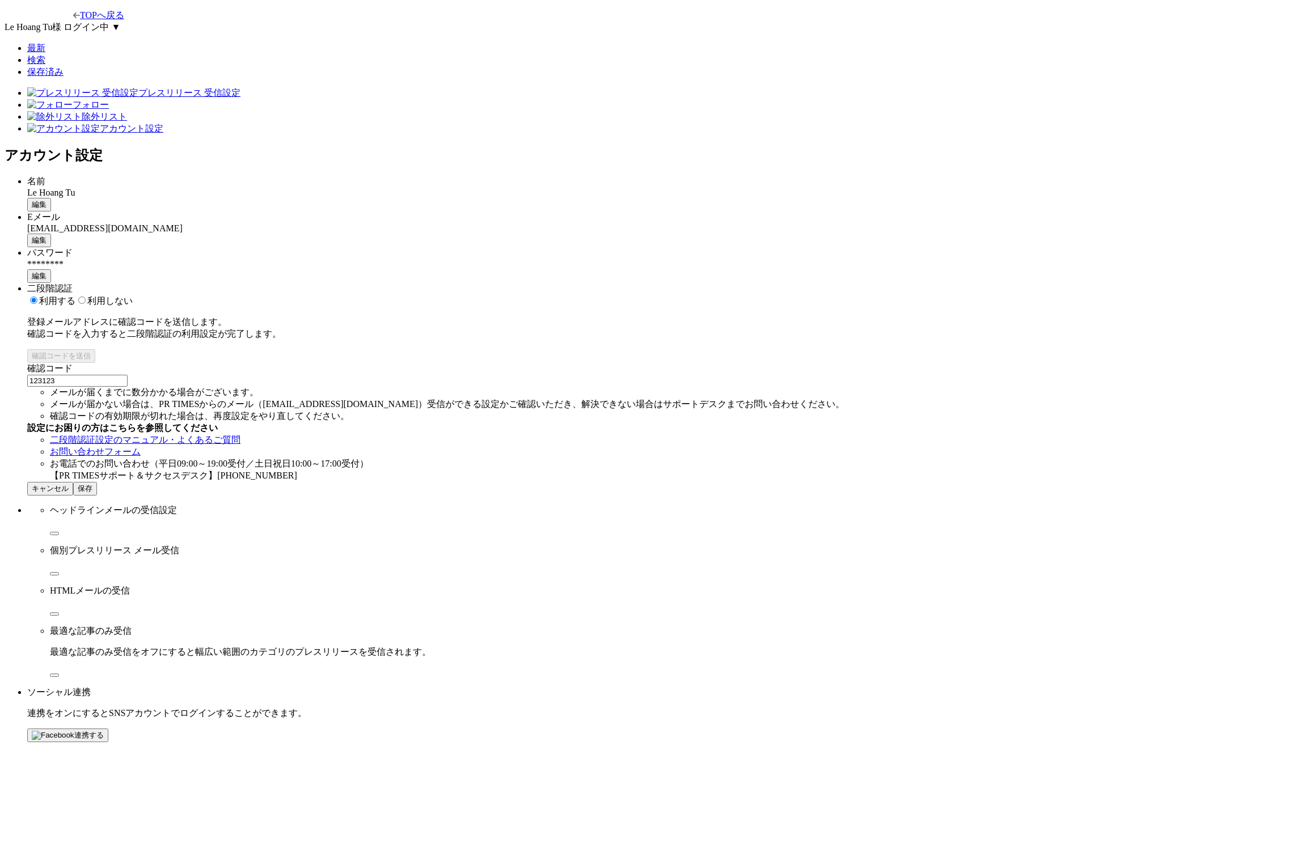
click at [92, 493] on span "保存" at bounding box center [85, 488] width 15 height 9
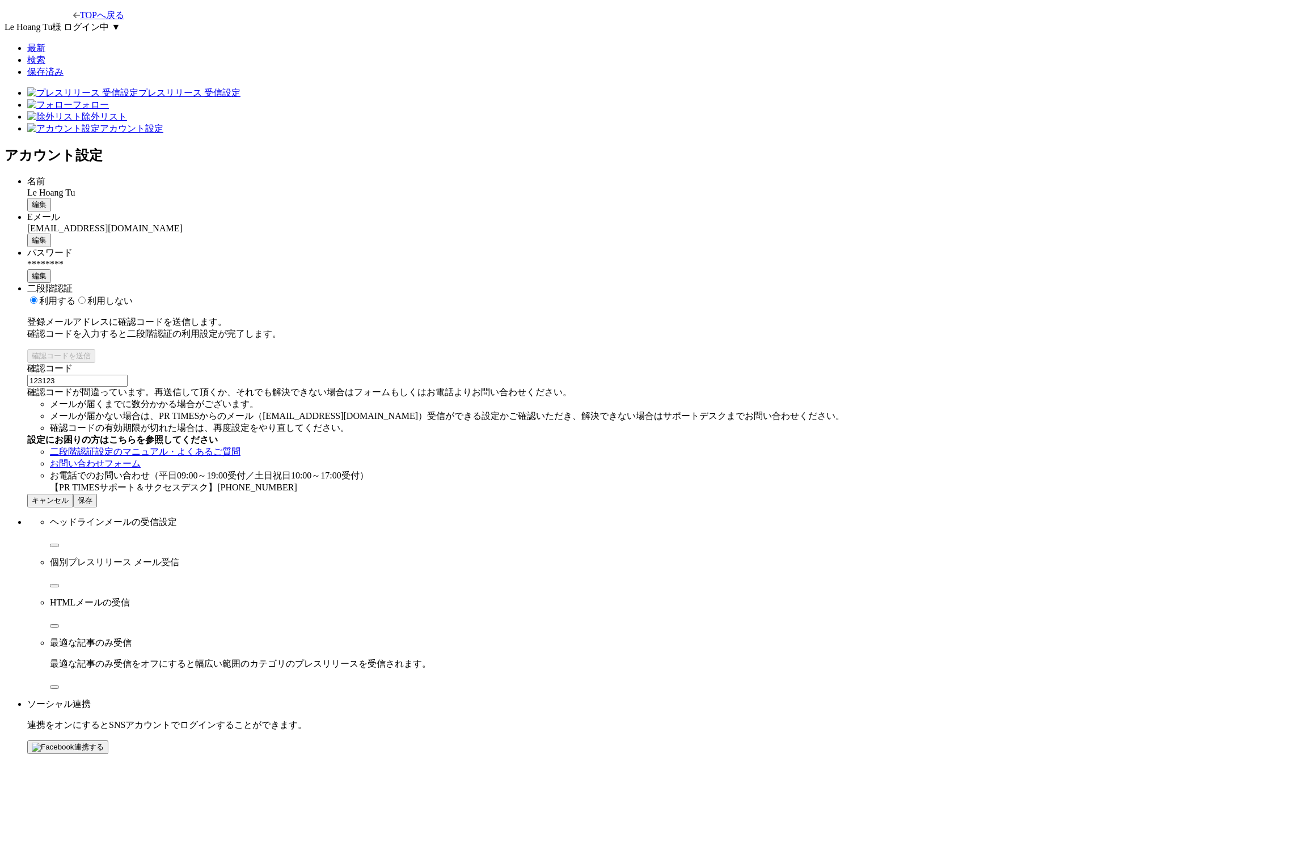
click at [128, 381] on input "123123" at bounding box center [77, 381] width 100 height 12
paste input "421409"
type input "421409"
select select "vi"
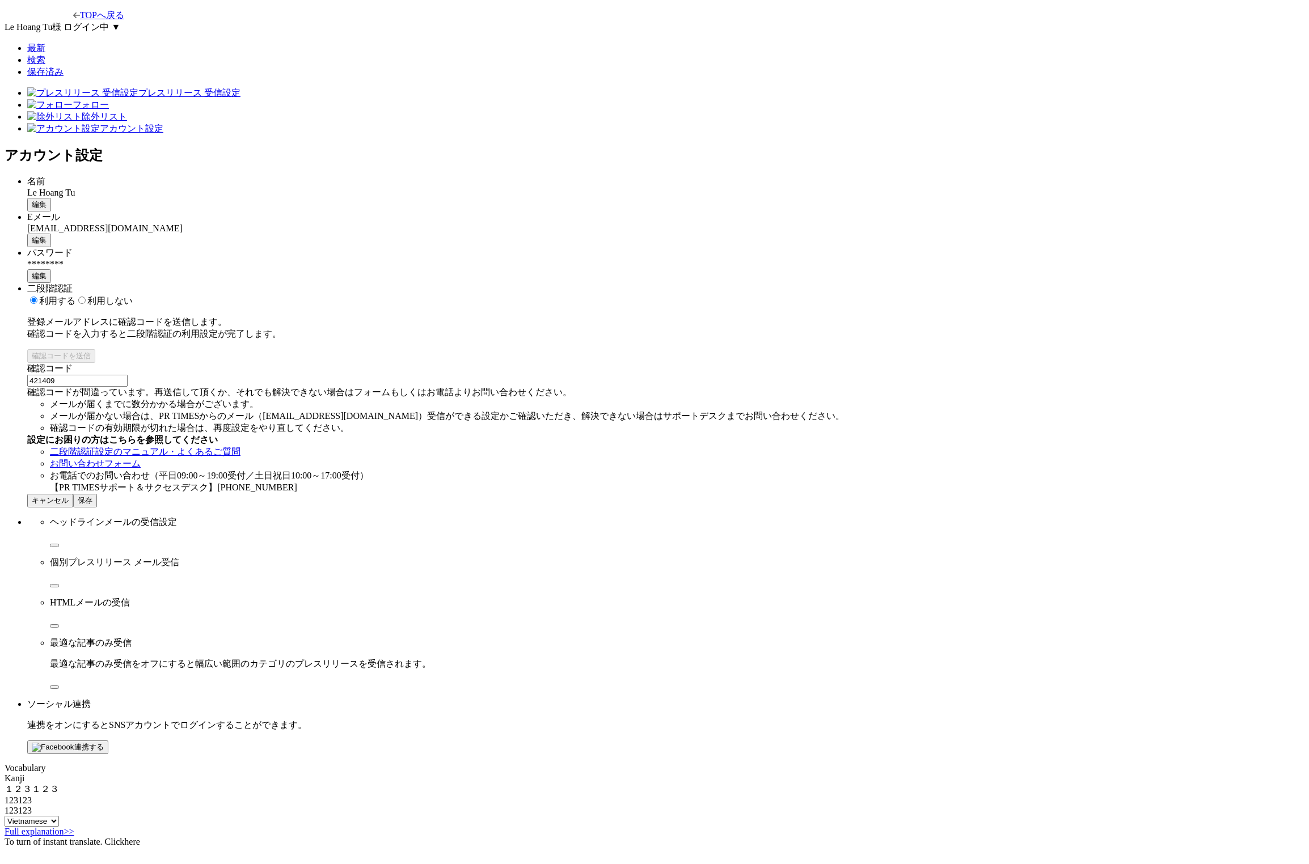
type input "421409"
click at [92, 505] on span "保存" at bounding box center [85, 500] width 15 height 9
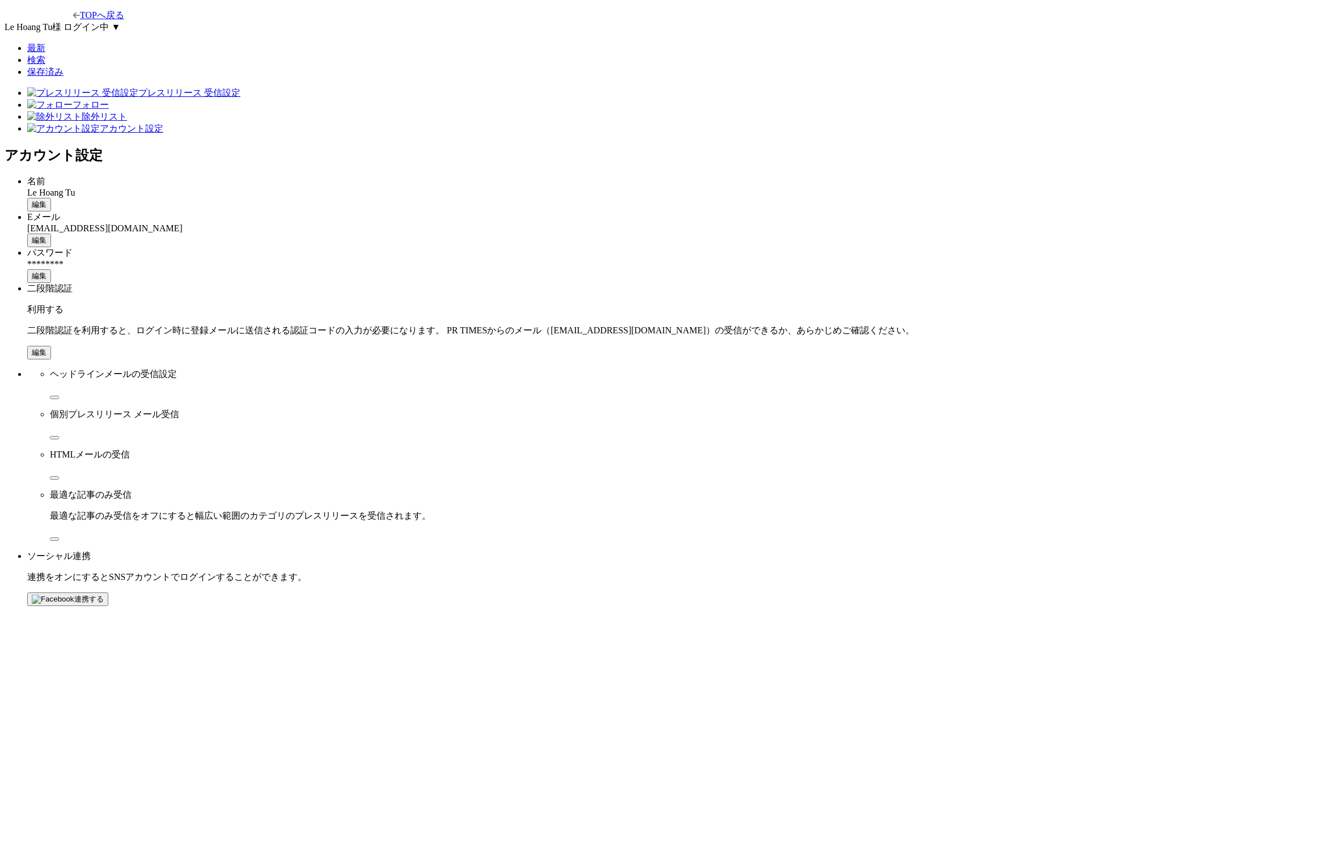
click at [314, 381] on main "プレスリリース 受信設定 フォロー 除外リスト アカウント設定 アカウント設定 名前 Le Hoang Tu 編集 Eメール [EMAIL_ADDRESS][…" at bounding box center [659, 346] width 1308 height 519
